Goal: Task Accomplishment & Management: Manage account settings

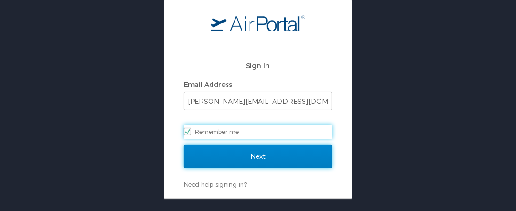
click at [240, 157] on input "Next" at bounding box center [258, 156] width 148 height 23
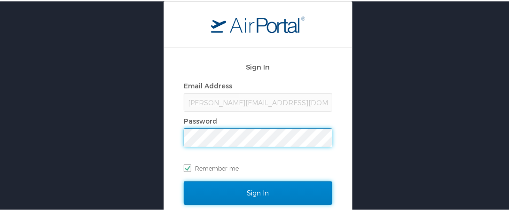
click at [241, 195] on input "Sign In" at bounding box center [258, 191] width 148 height 23
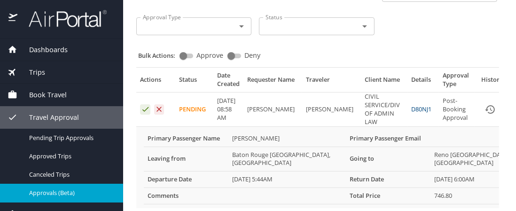
scroll to position [94, 0]
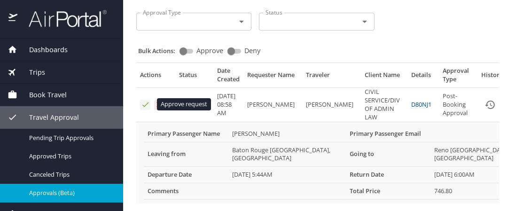
click at [145, 105] on icon "Approval table" at bounding box center [145, 104] width 9 height 9
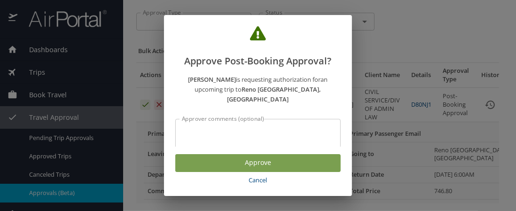
click at [261, 164] on span "Approve" at bounding box center [258, 163] width 150 height 12
